Goal: Communication & Community: Answer question/provide support

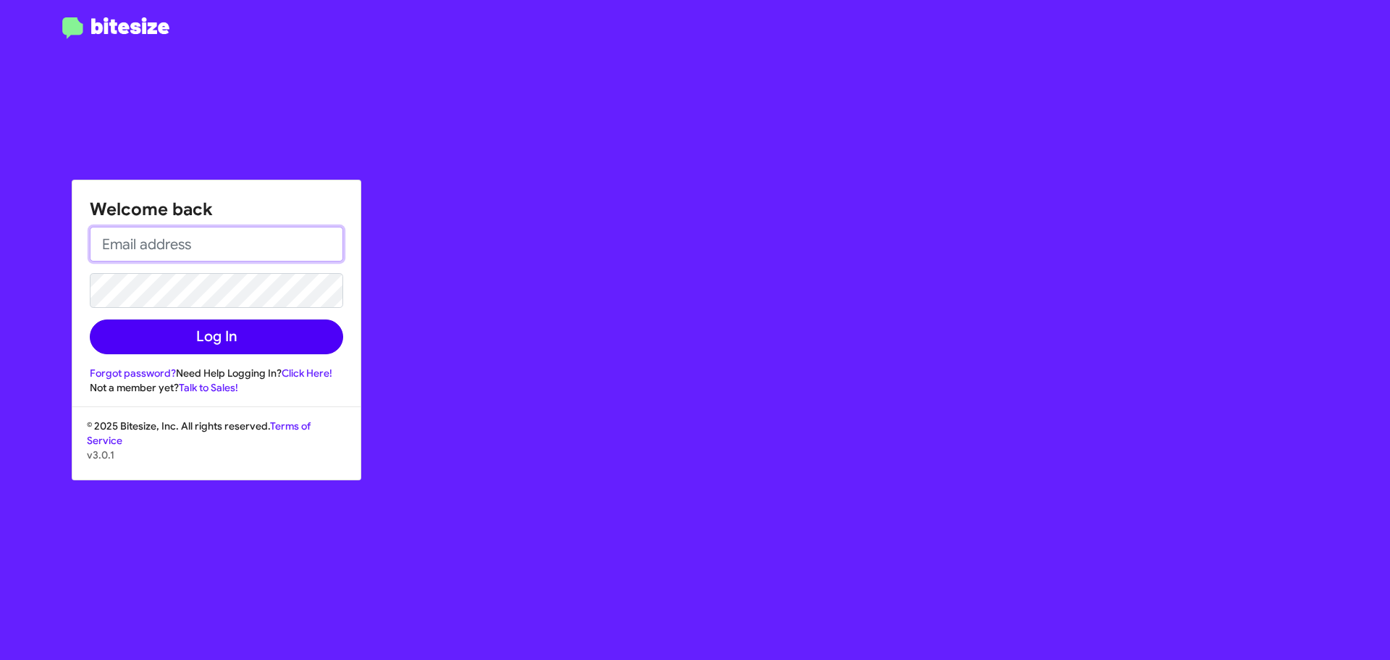
type input "[EMAIL_ADDRESS][DOMAIN_NAME]"
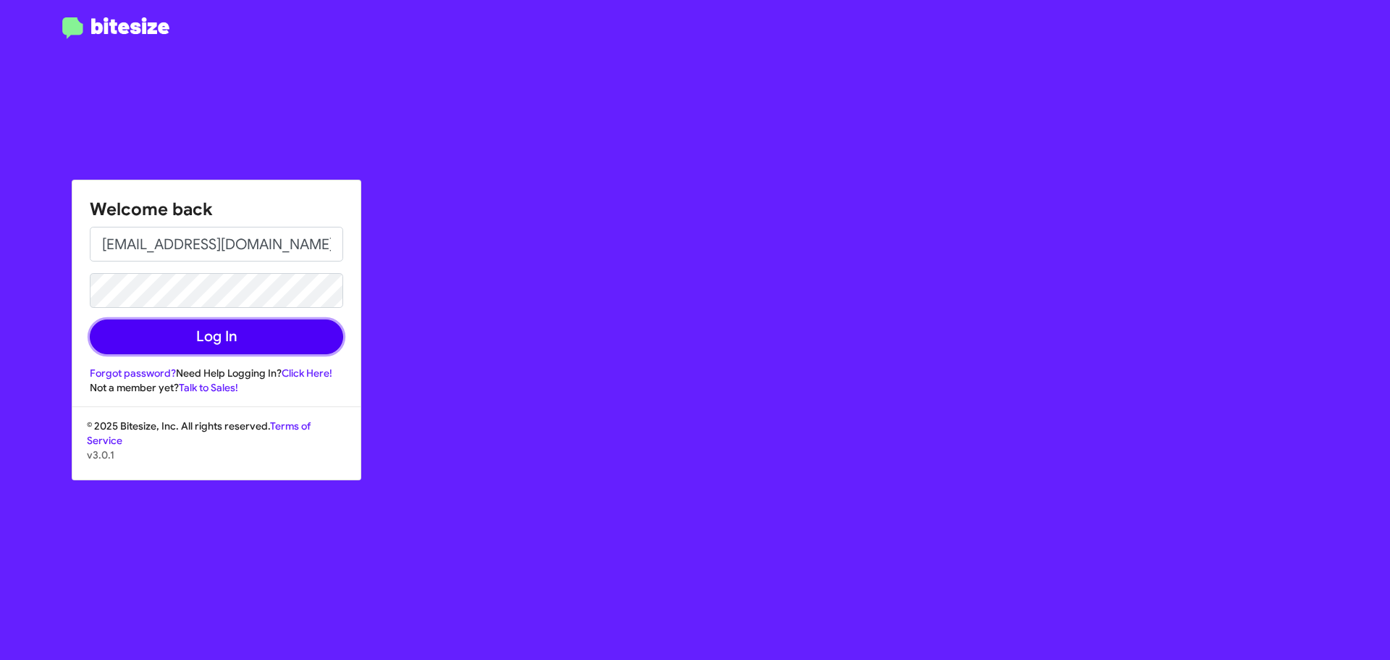
click at [269, 349] on button "Log In" at bounding box center [216, 336] width 253 height 35
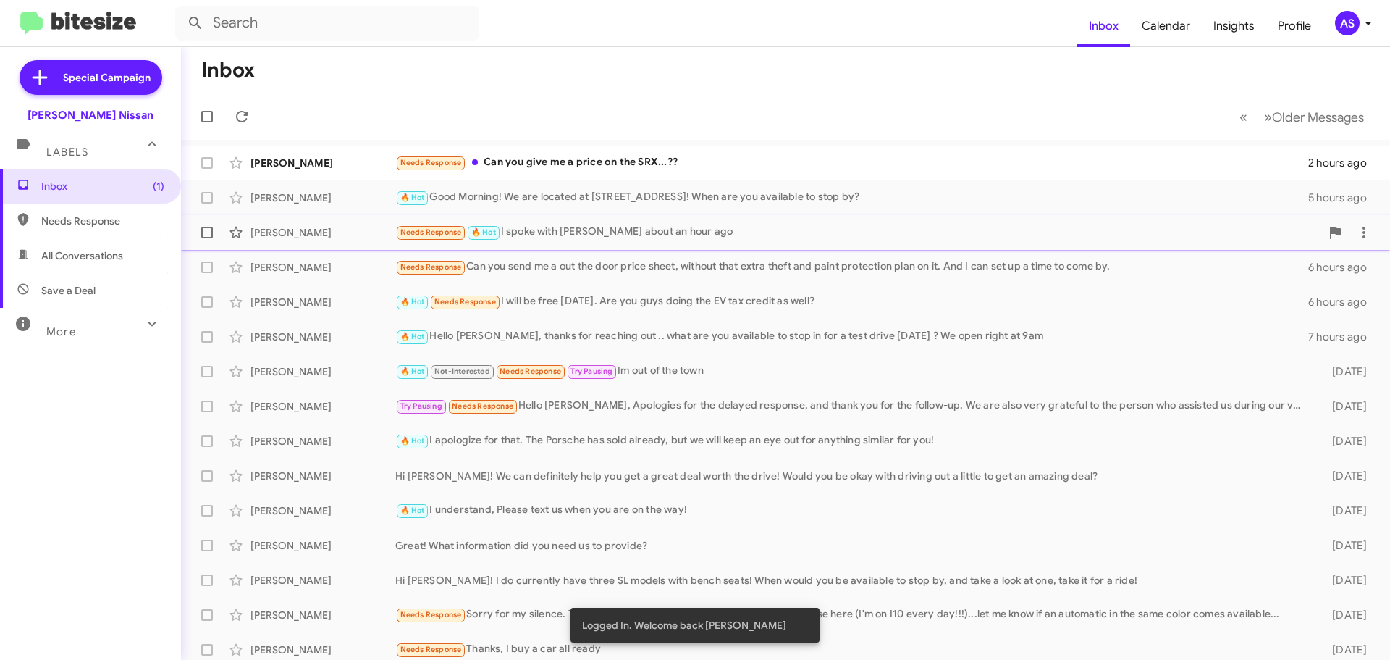
click at [607, 238] on div "Needs Response 🔥 Hot I spoke with [PERSON_NAME] about an hour ago" at bounding box center [857, 232] width 925 height 17
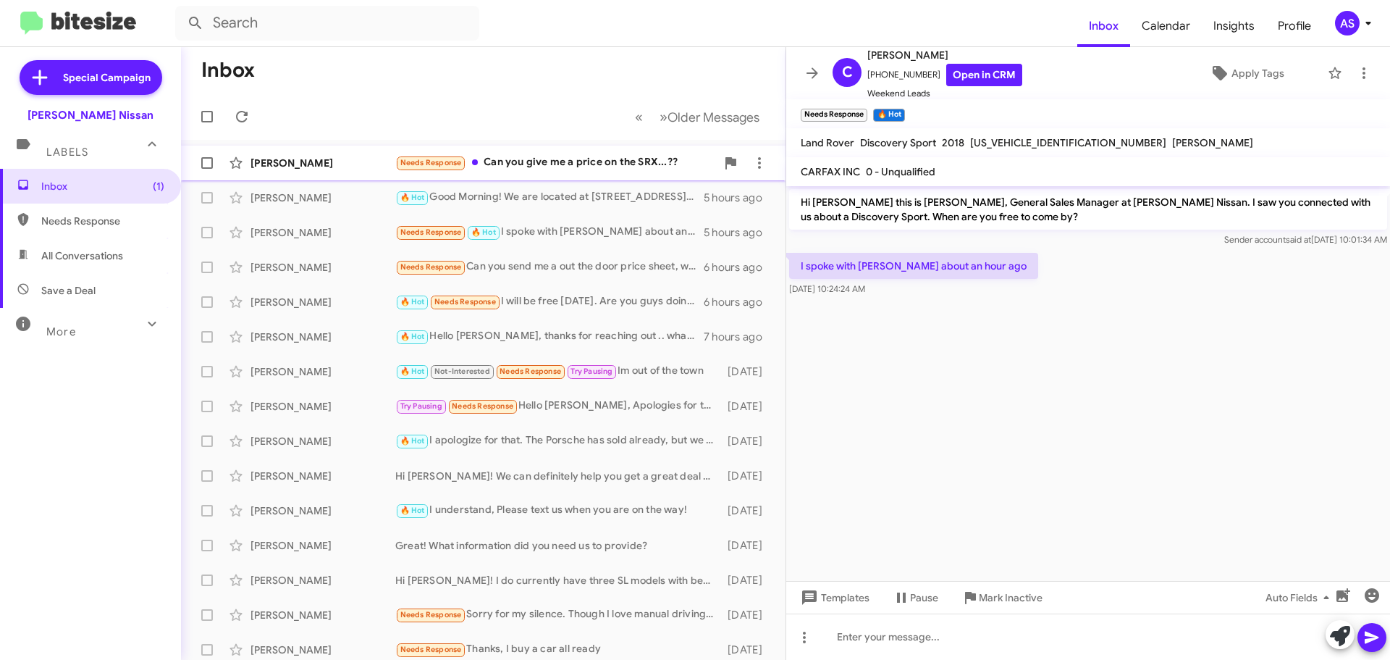
click at [545, 157] on div "Needs Response Can you give me a price on the SRX...??" at bounding box center [555, 162] width 321 height 17
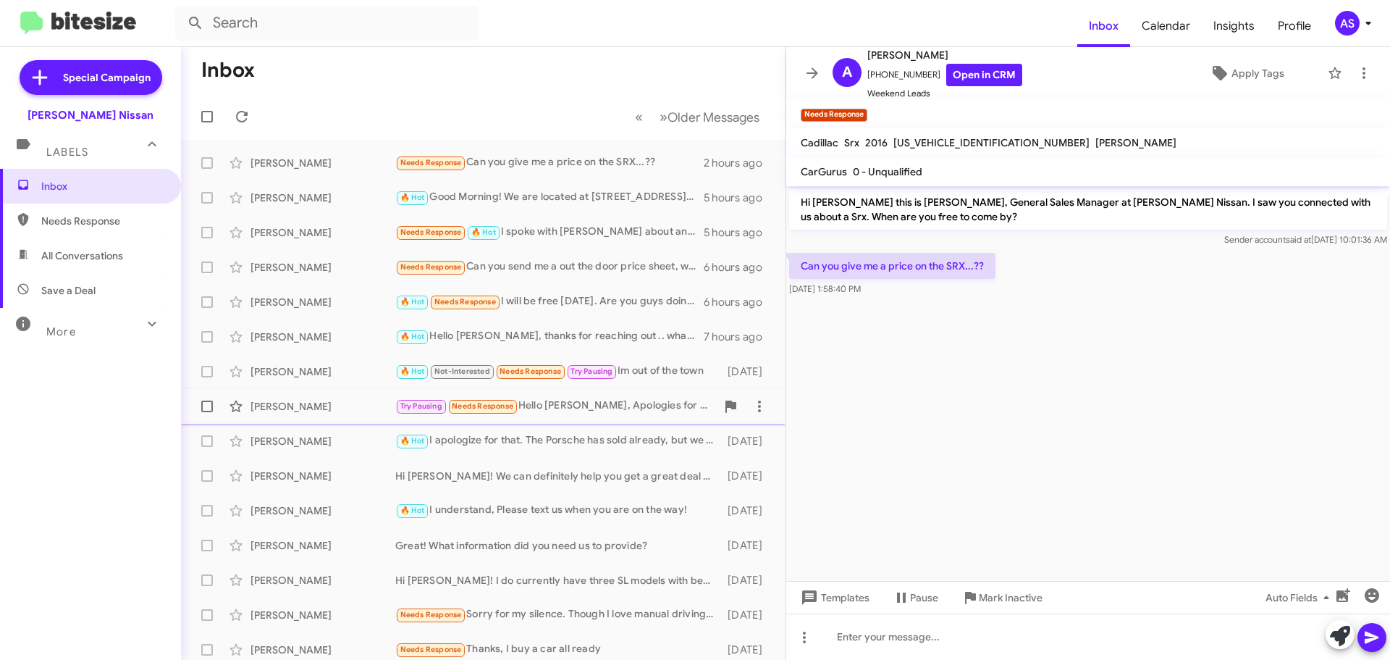
drag, startPoint x: 141, startPoint y: 436, endPoint x: 188, endPoint y: 398, distance: 59.7
click at [141, 436] on div "Inbox Needs Response All Conversations Save a Deal More Important 🔥 Hot Appoint…" at bounding box center [90, 367] width 181 height 396
